Goal: Information Seeking & Learning: Learn about a topic

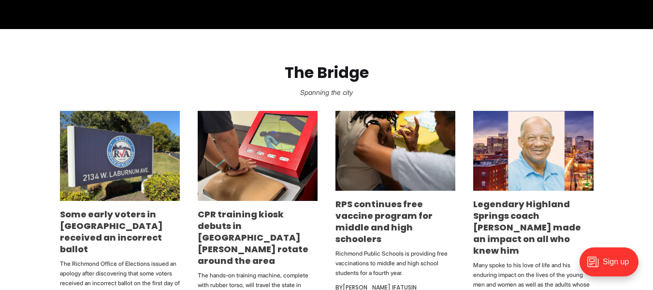
scroll to position [484, 0]
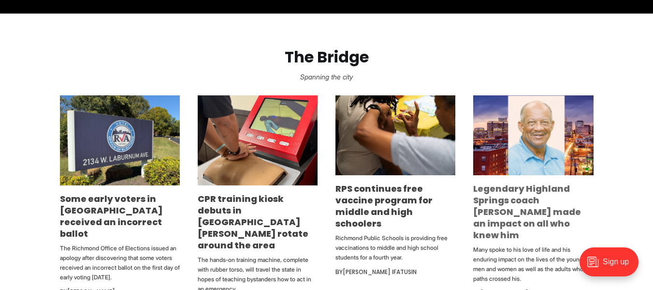
click at [525, 204] on link "Legendary Highland Springs coach [PERSON_NAME] made an impact on all who knew h…" at bounding box center [528, 211] width 108 height 59
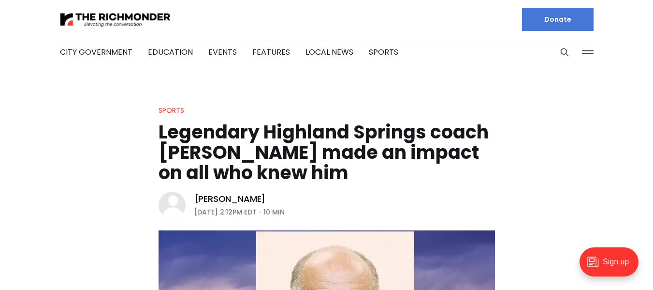
drag, startPoint x: 161, startPoint y: 132, endPoint x: 351, endPoint y: 165, distance: 193.4
click at [351, 165] on h1 "Legendary Highland Springs coach [PERSON_NAME] made an impact on all who knew h…" at bounding box center [327, 152] width 337 height 61
copy h1 "Legendary Highland Springs coach [PERSON_NAME] made an impact on all who knew h…"
